Goal: Information Seeking & Learning: Learn about a topic

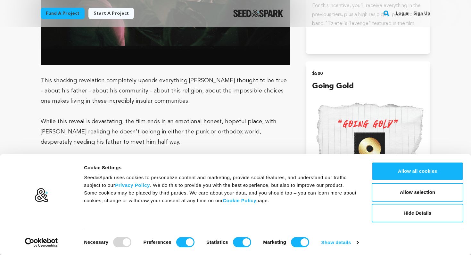
scroll to position [1306, 0]
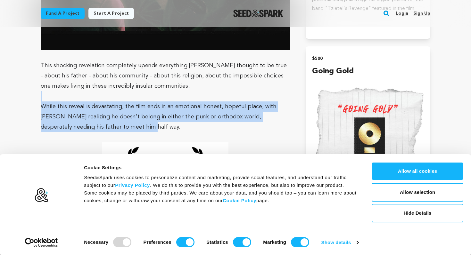
drag, startPoint x: 164, startPoint y: 124, endPoint x: 170, endPoint y: 96, distance: 28.3
click at [170, 96] on p at bounding box center [166, 96] width 250 height 10
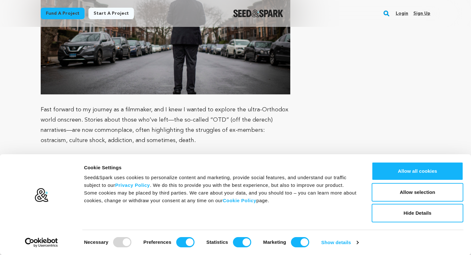
scroll to position [1935, 0]
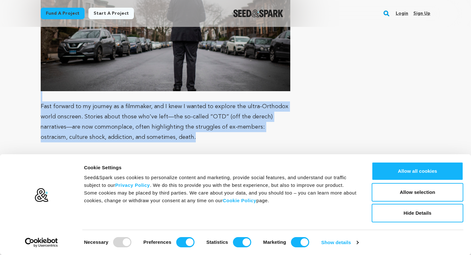
drag, startPoint x: 176, startPoint y: 116, endPoint x: 179, endPoint y: 79, distance: 36.7
click at [179, 79] on div "Set in the [DEMOGRAPHIC_DATA] community of [GEOGRAPHIC_DATA], [PERSON_NAME] tel…" at bounding box center [166, 109] width 250 height 3125
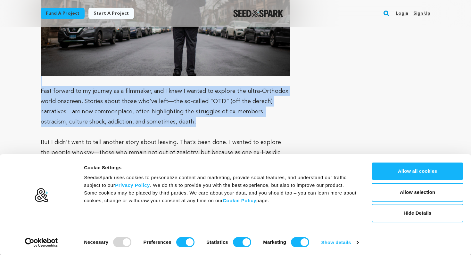
scroll to position [1951, 0]
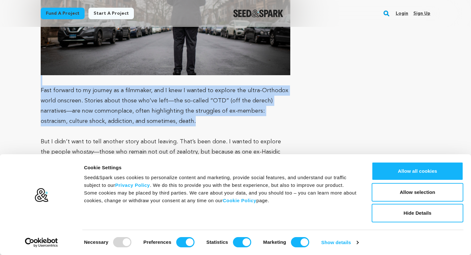
click at [180, 97] on p "Fast forward to my journey as a filmmaker, and I knew I wanted to explore the u…" at bounding box center [166, 106] width 250 height 41
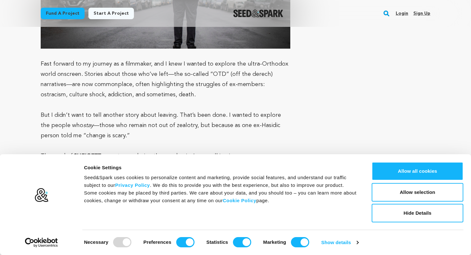
scroll to position [1978, 0]
click at [180, 110] on p "But I didn’t want to tell another story about leaving. That’s been done. I want…" at bounding box center [166, 125] width 250 height 31
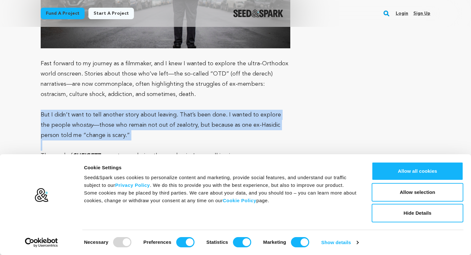
click at [180, 110] on p "But I didn’t want to tell another story about leaving. That’s been done. I want…" at bounding box center [166, 125] width 250 height 31
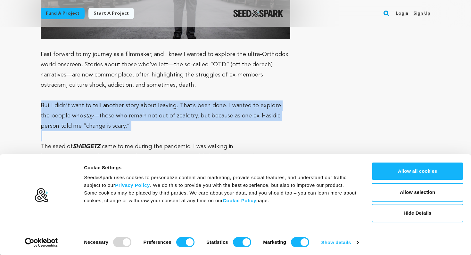
scroll to position [1992, 0]
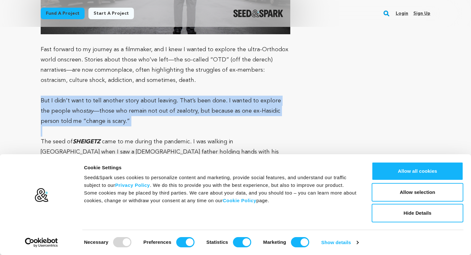
click at [179, 100] on p "But I didn’t want to tell another story about leaving. That’s been done. I want…" at bounding box center [166, 111] width 250 height 31
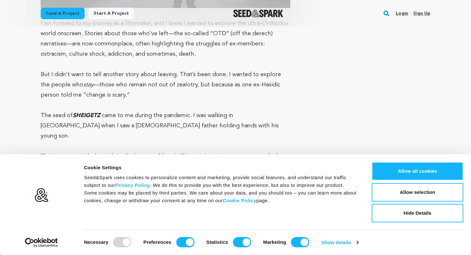
scroll to position [2020, 0]
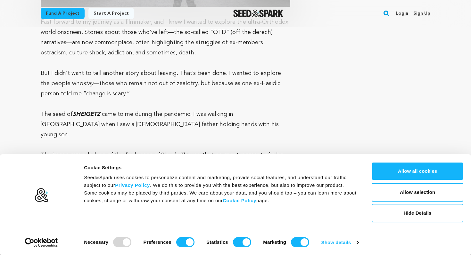
click at [179, 109] on p "The seed of [PERSON_NAME] came to me during the pandemic. I was walking in [GEO…" at bounding box center [166, 124] width 250 height 31
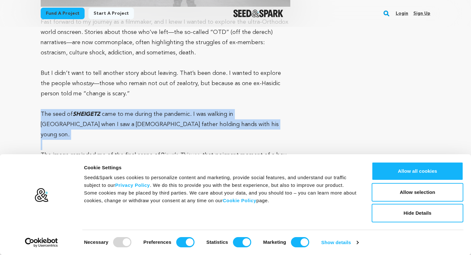
click at [179, 109] on p "The seed of [PERSON_NAME] came to me during the pandemic. I was walking in [GEO…" at bounding box center [166, 124] width 250 height 31
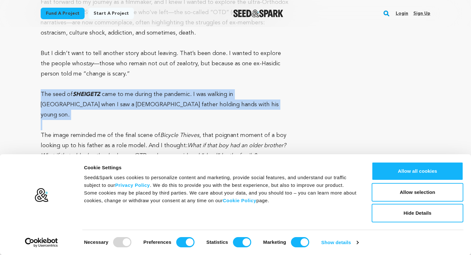
scroll to position [2041, 0]
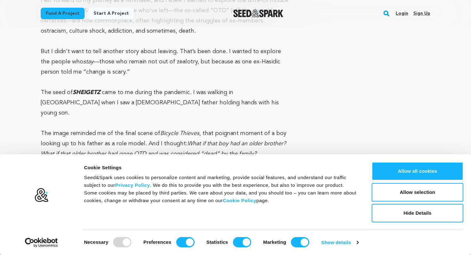
click at [179, 131] on em "Bicycle Thieves" at bounding box center [179, 134] width 39 height 6
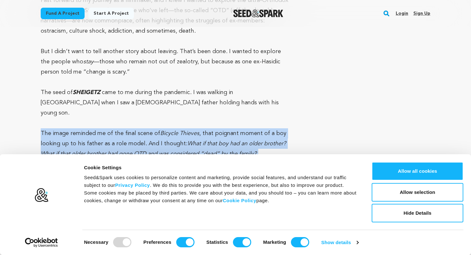
click at [179, 131] on em "Bicycle Thieves" at bounding box center [179, 134] width 39 height 6
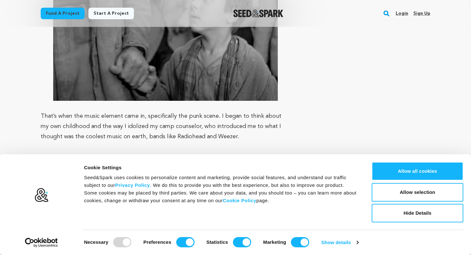
scroll to position [2266, 0]
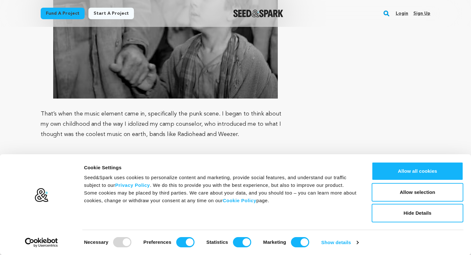
click at [174, 109] on p "That’s when the music element came in, specifically the punk scene. I began to …" at bounding box center [166, 124] width 250 height 31
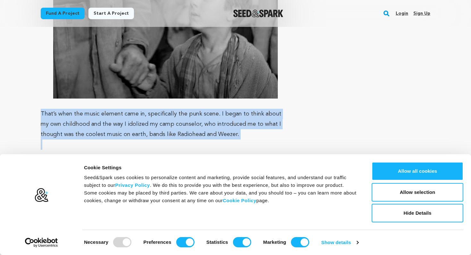
click at [174, 109] on p "That’s when the music element came in, specifically the punk scene. I began to …" at bounding box center [166, 124] width 250 height 31
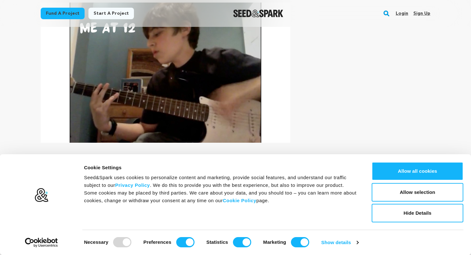
scroll to position [2443, 0]
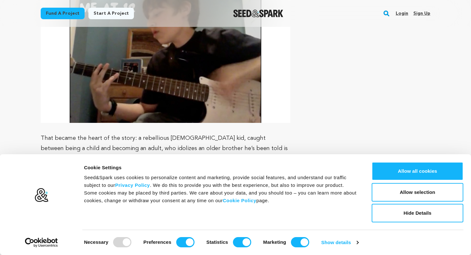
click at [171, 123] on p at bounding box center [166, 128] width 250 height 10
click at [171, 133] on p "That became the heart of the story: a rebellious [DEMOGRAPHIC_DATA] kid, caught…" at bounding box center [166, 148] width 250 height 31
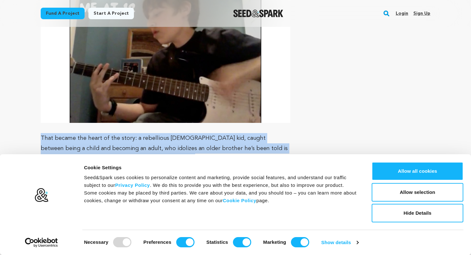
click at [171, 133] on p "That became the heart of the story: a rebellious [DEMOGRAPHIC_DATA] kid, caught…" at bounding box center [166, 148] width 250 height 31
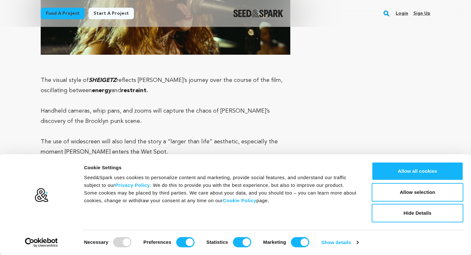
scroll to position [2851, 0]
click at [171, 106] on p "Handheld cameras, whip pans, and zooms will capture the chaos of [PERSON_NAME]’…" at bounding box center [166, 116] width 250 height 21
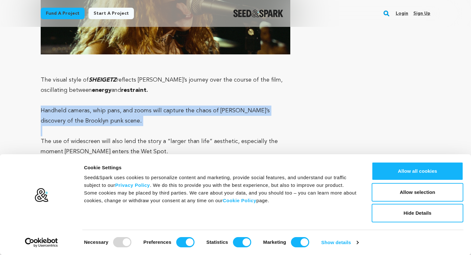
click at [171, 106] on p "Handheld cameras, whip pans, and zooms will capture the chaos of [PERSON_NAME]’…" at bounding box center [166, 116] width 250 height 21
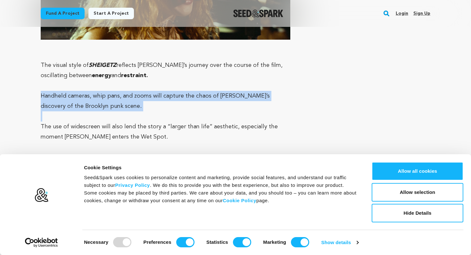
scroll to position [2867, 0]
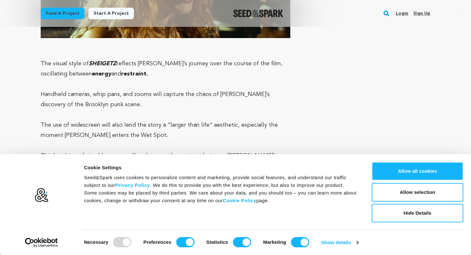
click at [175, 122] on span "The use of widescreen will also lend the story a “larger than life” aesthetic, …" at bounding box center [159, 130] width 237 height 16
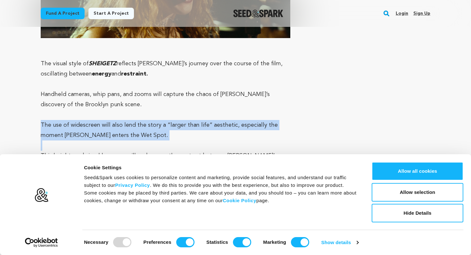
click at [175, 122] on span "The use of widescreen will also lend the story a “larger than life” aesthetic, …" at bounding box center [159, 130] width 237 height 16
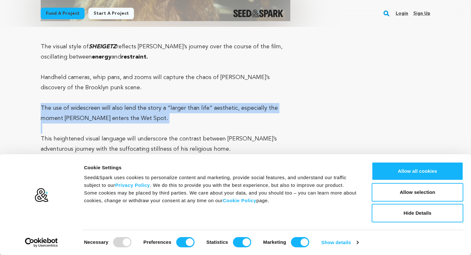
scroll to position [2886, 0]
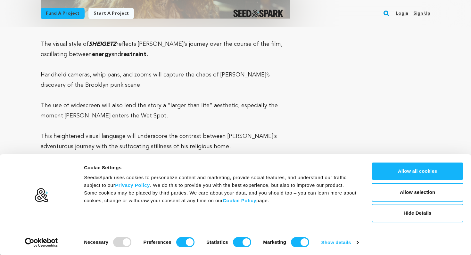
click at [174, 134] on span "This heightened visual language will underscore the contrast between [PERSON_NA…" at bounding box center [159, 142] width 236 height 16
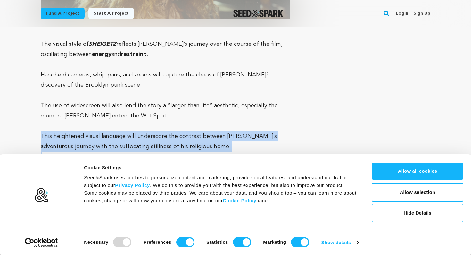
click at [174, 134] on span "This heightened visual language will underscore the contrast between [PERSON_NA…" at bounding box center [159, 142] width 236 height 16
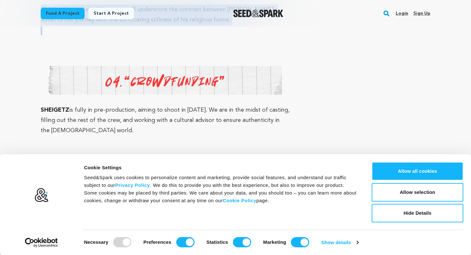
scroll to position [3022, 0]
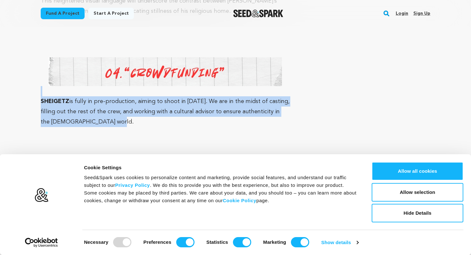
drag, startPoint x: 179, startPoint y: 87, endPoint x: 187, endPoint y: 64, distance: 24.1
click at [185, 96] on p "SHEIGETZ is fully in pre-production, aiming to shoot in [DATE]. We are in the m…" at bounding box center [166, 111] width 250 height 31
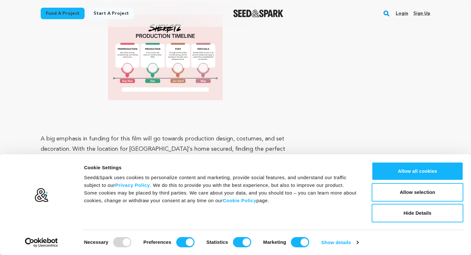
scroll to position [3325, 0]
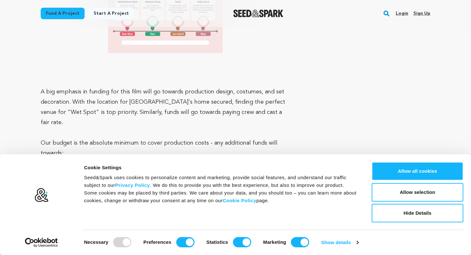
click at [185, 87] on p "A big emphasis in funding for this film will go towards production design, cost…" at bounding box center [166, 107] width 250 height 41
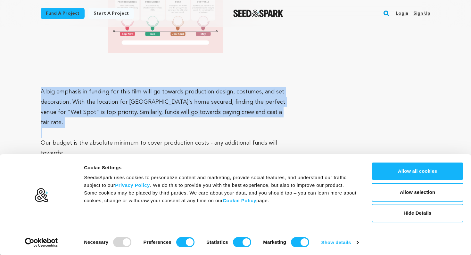
click at [185, 87] on p "A big emphasis in funding for this film will go towards production design, cost…" at bounding box center [166, 107] width 250 height 41
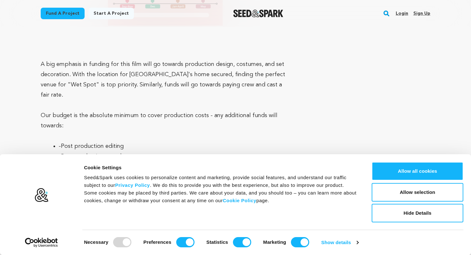
click at [185, 111] on p "Our budget is the absolute minimum to cover production costs - any additional f…" at bounding box center [166, 121] width 250 height 21
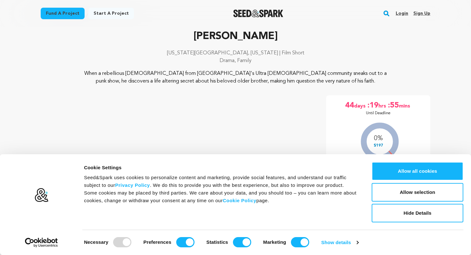
scroll to position [96, 0]
